Goal: Information Seeking & Learning: Learn about a topic

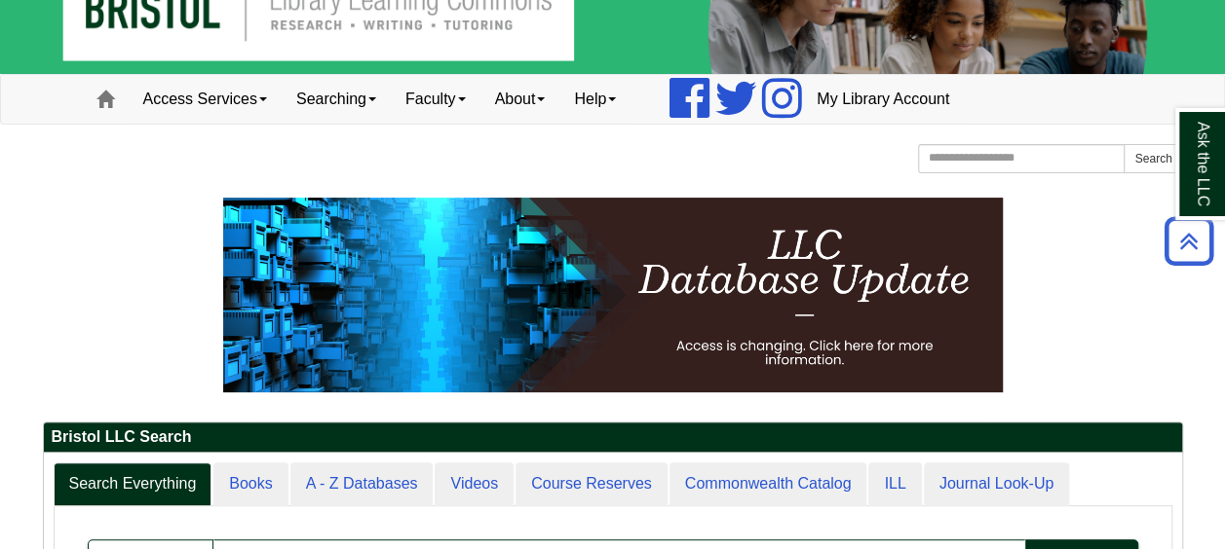
scroll to position [35, 0]
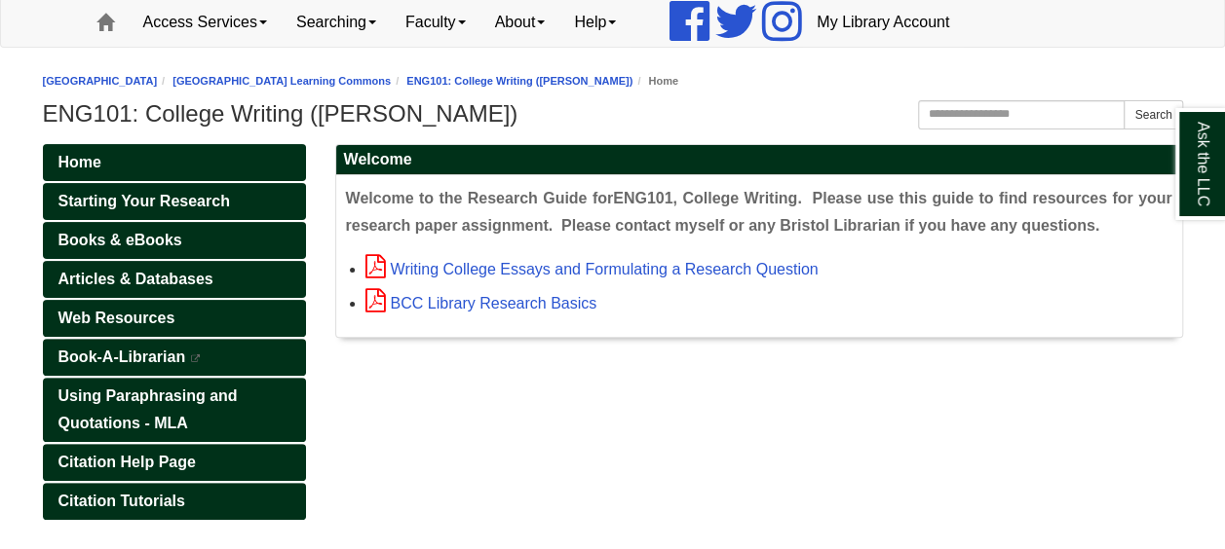
scroll to position [142, 0]
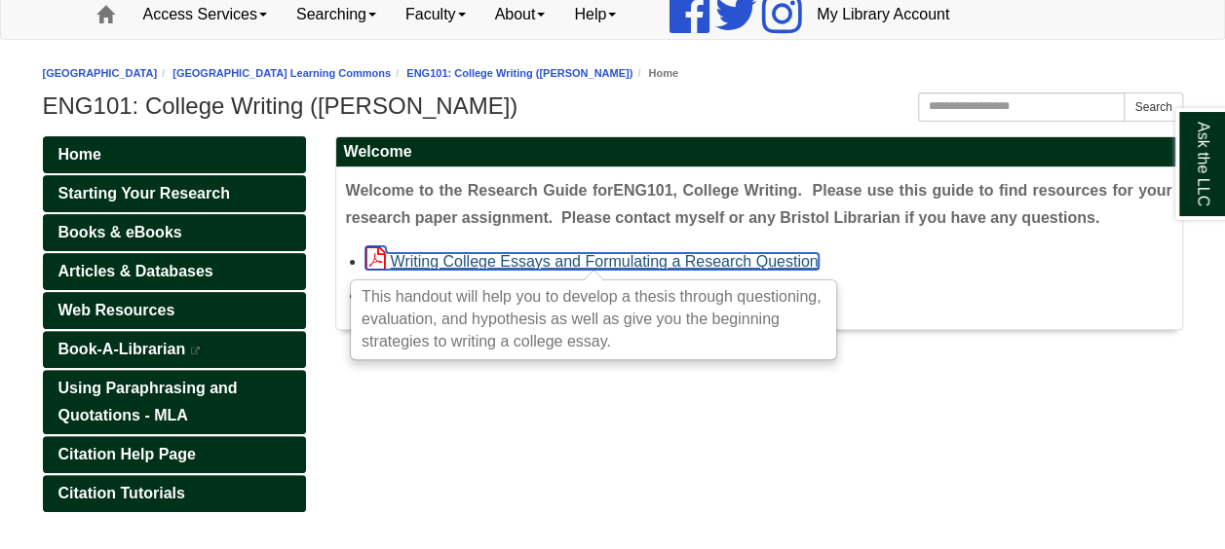
click at [518, 255] on link "Writing College Essays and Formulating a Research Question" at bounding box center [591, 261] width 453 height 17
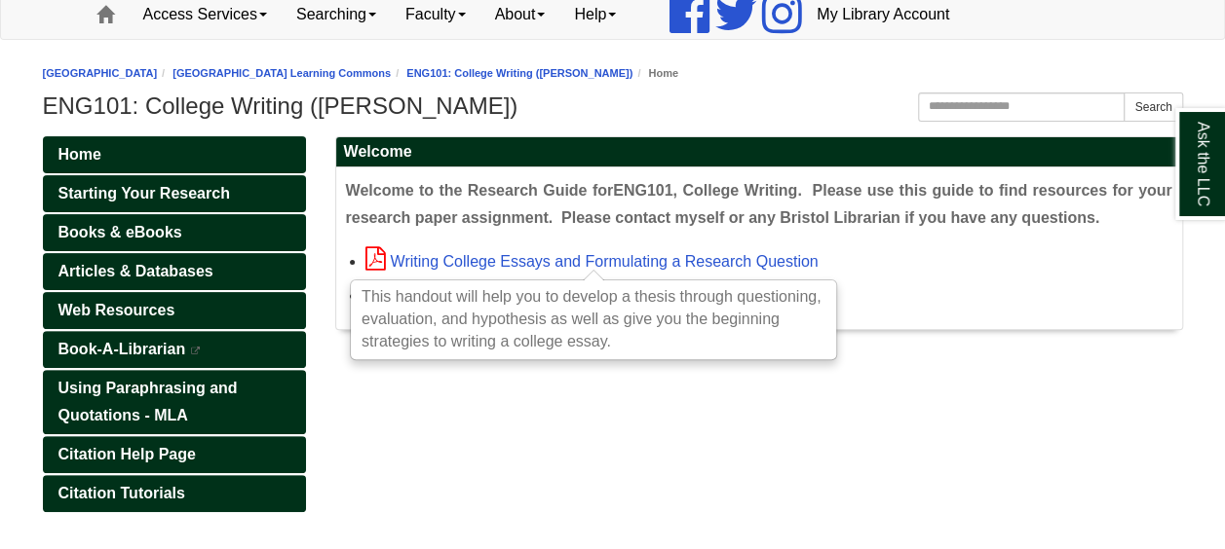
click at [453, 410] on div "Home Starting Your Research Books & eBooks Articles & Databases Web Resources B…" at bounding box center [612, 491] width 1169 height 711
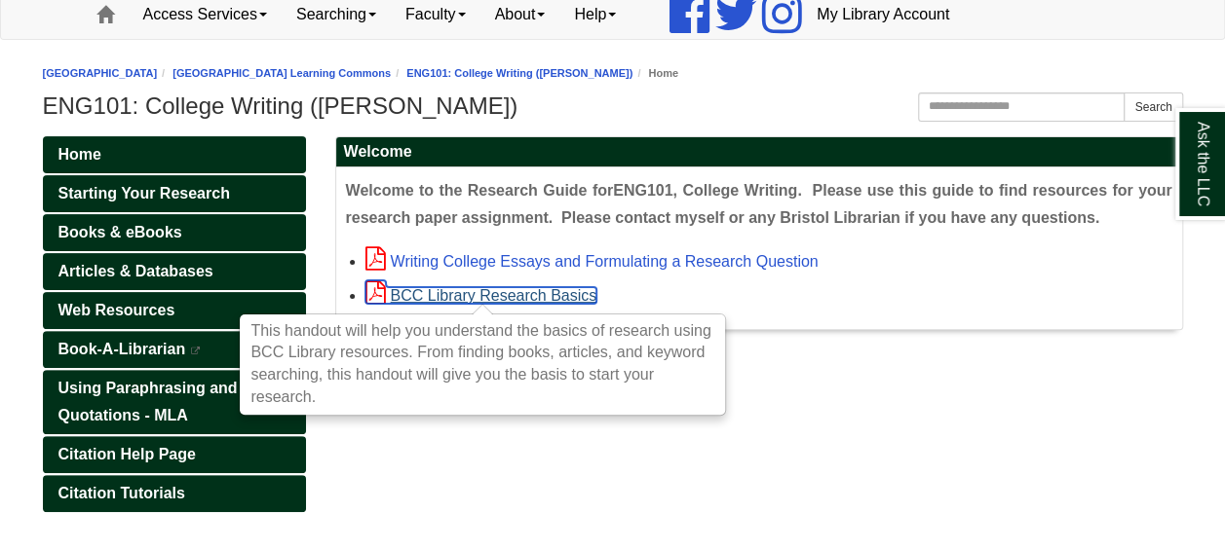
click at [478, 287] on link "BCC Library Research Basics" at bounding box center [481, 295] width 232 height 17
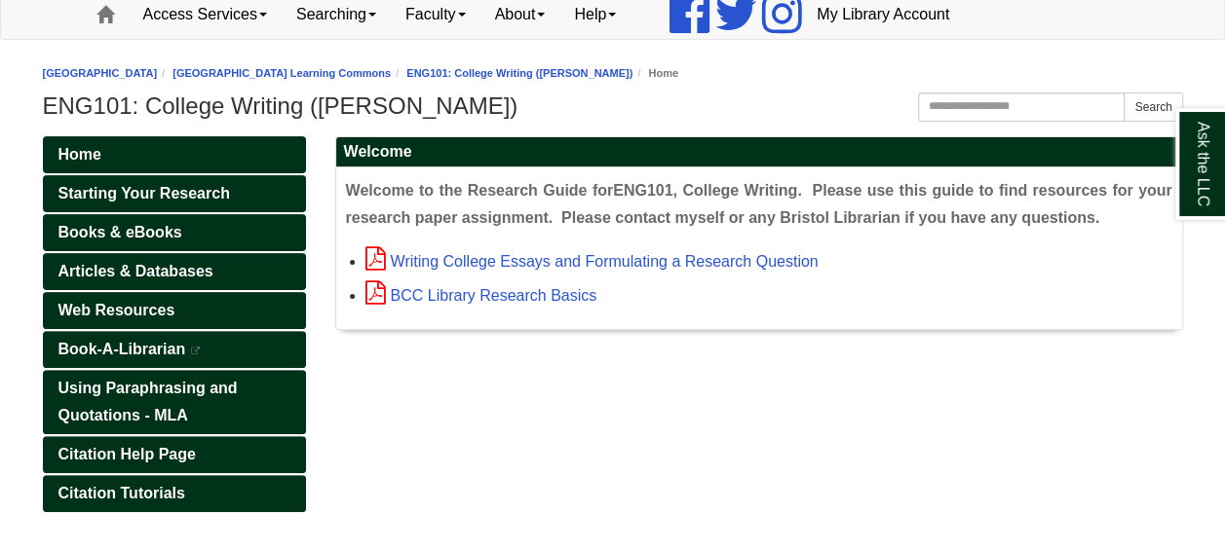
click at [416, 486] on div "Home Starting Your Research Books & eBooks Articles & Databases Web Resources B…" at bounding box center [612, 491] width 1169 height 711
click at [142, 191] on span "Starting Your Research" at bounding box center [143, 193] width 171 height 17
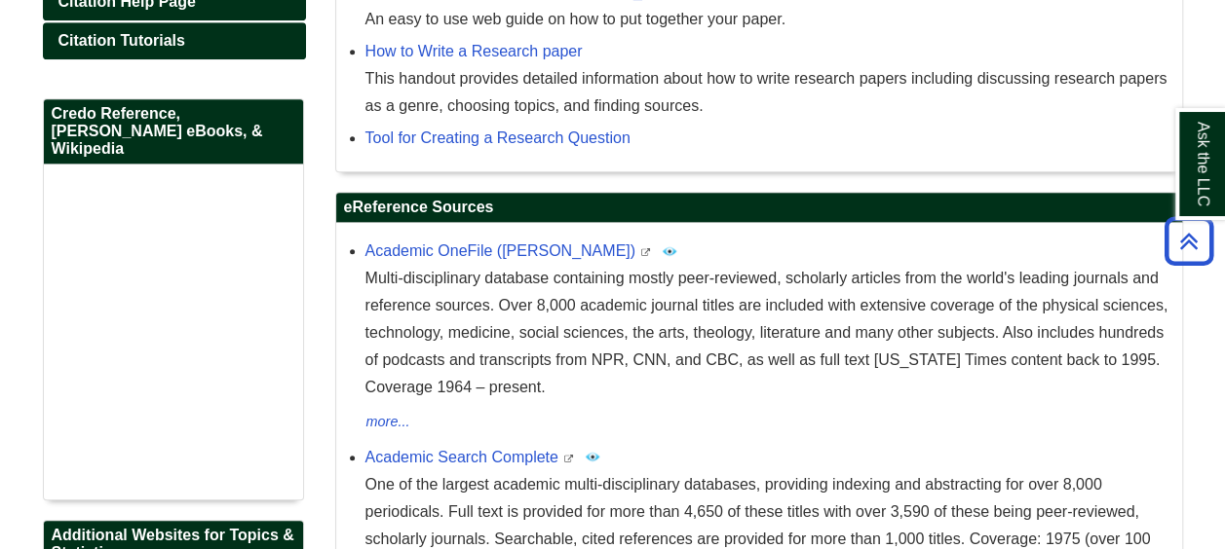
scroll to position [596, 0]
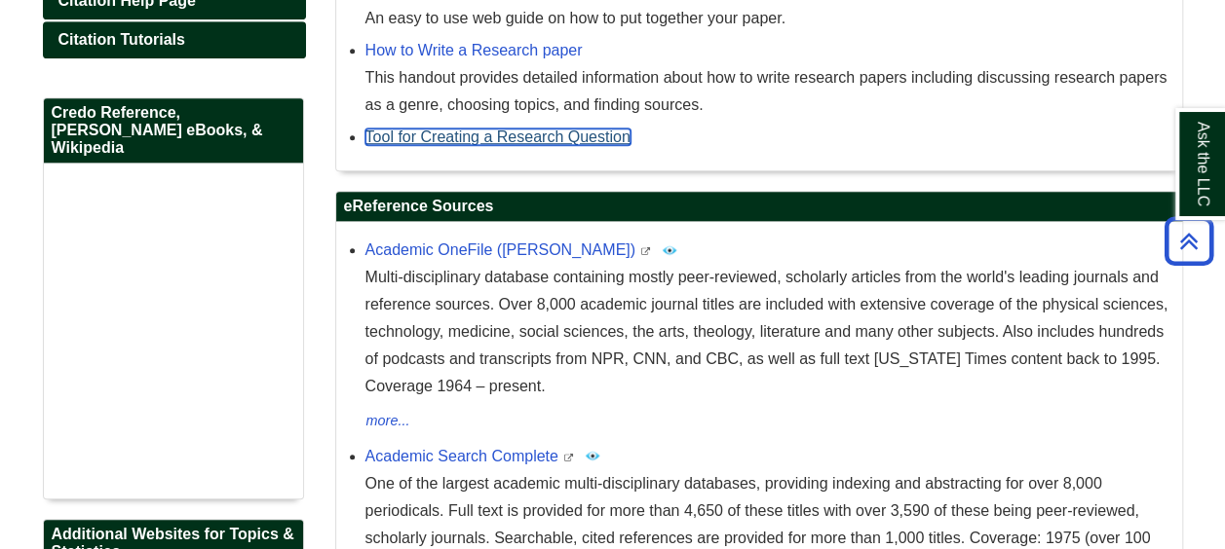
click at [574, 139] on link "Tool for Creating a Research Question" at bounding box center [497, 137] width 265 height 17
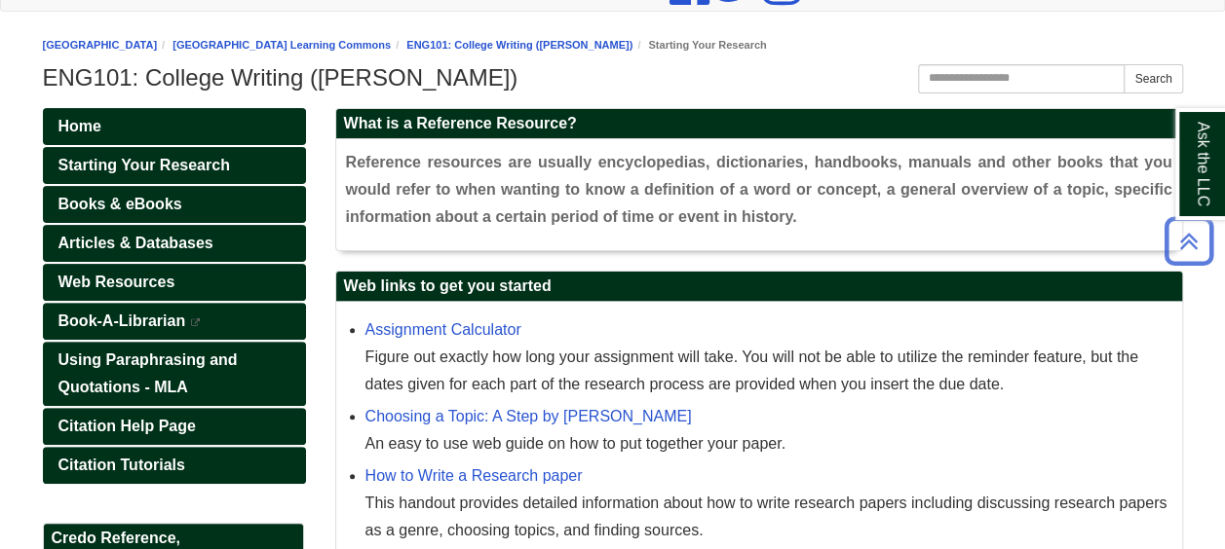
scroll to position [169, 0]
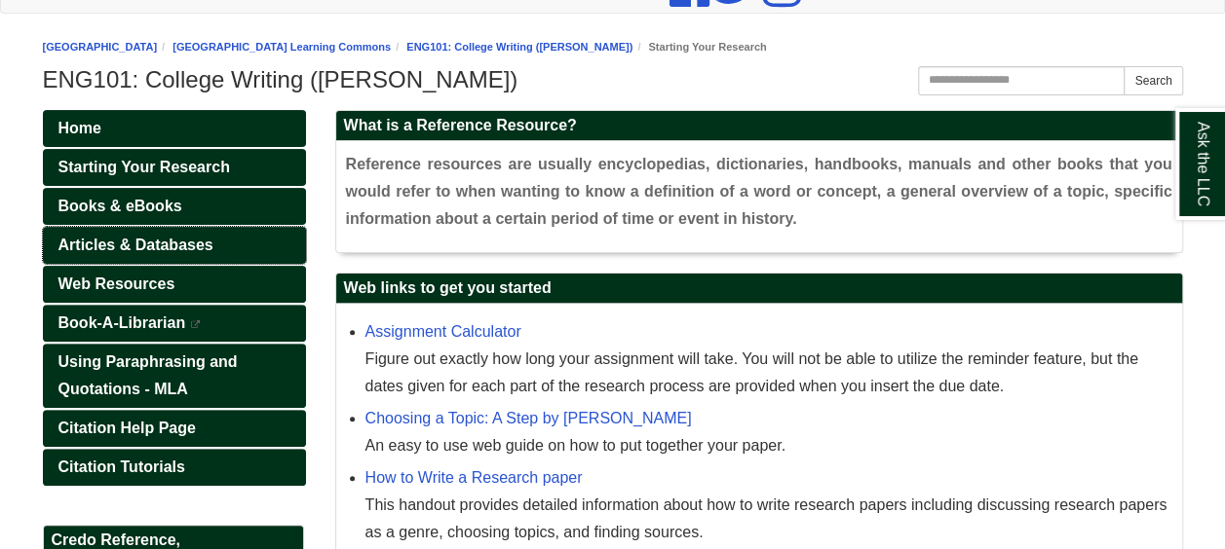
click at [185, 232] on link "Articles & Databases" at bounding box center [174, 245] width 263 height 37
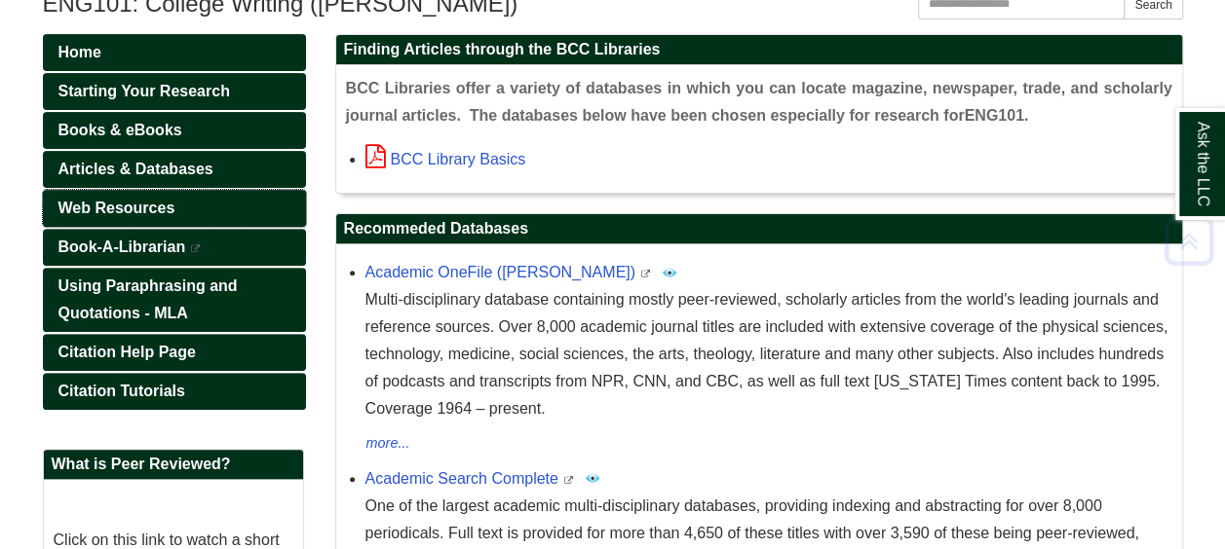
scroll to position [247, 0]
